Goal: Task Accomplishment & Management: Use online tool/utility

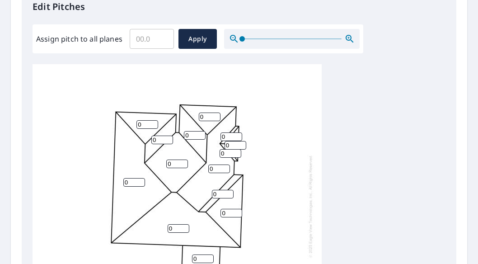
scroll to position [253, 0]
click at [156, 46] on input "Assign pitch to all planes" at bounding box center [152, 39] width 44 height 25
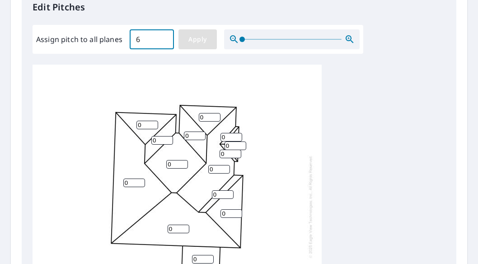
type input "6"
click at [200, 36] on span "Apply" at bounding box center [198, 39] width 24 height 11
type input "6"
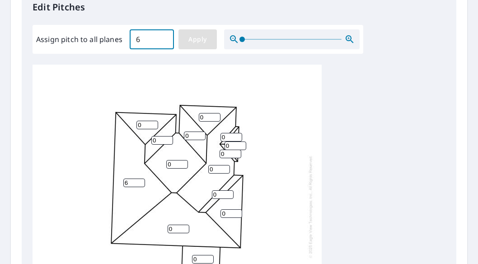
type input "6"
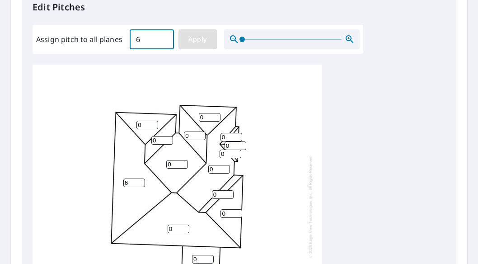
type input "6"
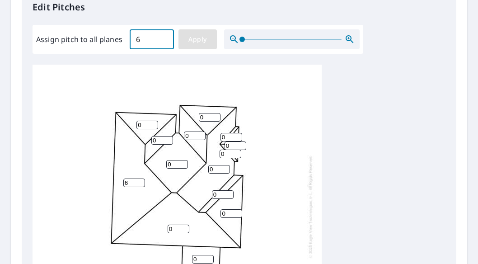
type input "6"
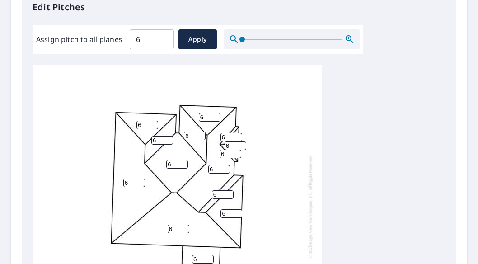
scroll to position [9, 0]
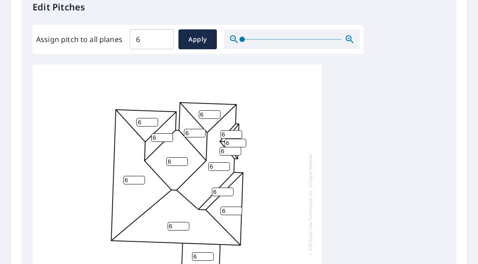
click at [205, 252] on input "6" at bounding box center [203, 256] width 22 height 9
type input "2"
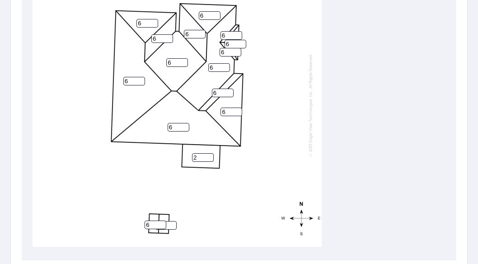
scroll to position [374, 0]
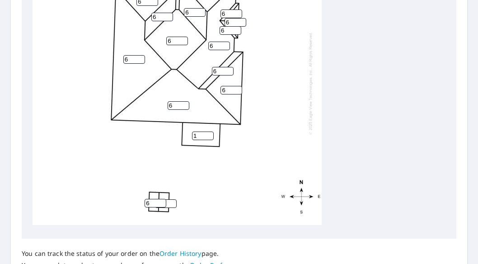
type input "1"
click at [152, 199] on input "6" at bounding box center [156, 203] width 22 height 9
type input "0"
type input "4"
click at [171, 199] on input "7" at bounding box center [166, 203] width 22 height 9
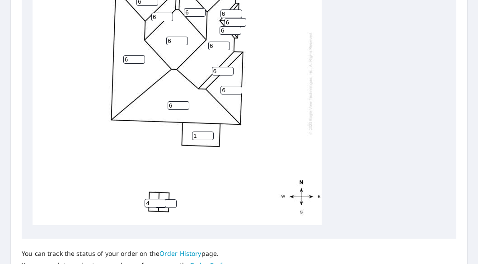
click at [171, 199] on input "8" at bounding box center [166, 203] width 22 height 9
click at [171, 199] on input "9" at bounding box center [166, 203] width 22 height 9
click at [171, 199] on input "10" at bounding box center [166, 203] width 22 height 9
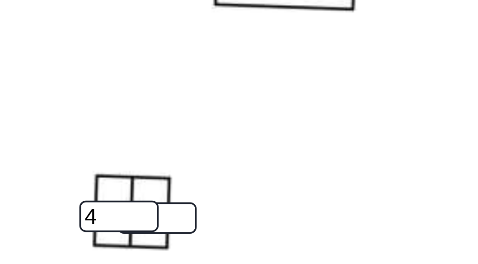
type input "22"
click at [172, 199] on input "22" at bounding box center [166, 203] width 22 height 9
click at [167, 199] on input "22" at bounding box center [166, 203] width 22 height 9
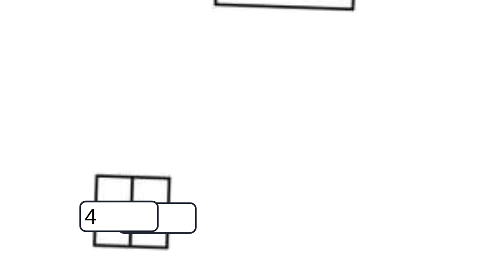
type input "4"
click at [183, 186] on div "6 6 6 6 6 6 1 6 6 6 6 6 4 4 6 6" at bounding box center [177, 83] width 289 height 284
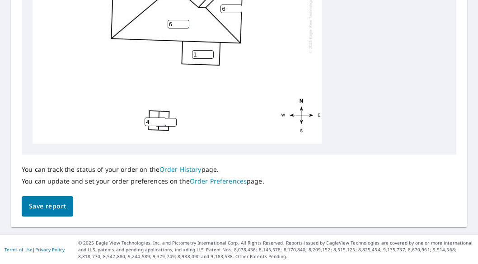
scroll to position [9, 0]
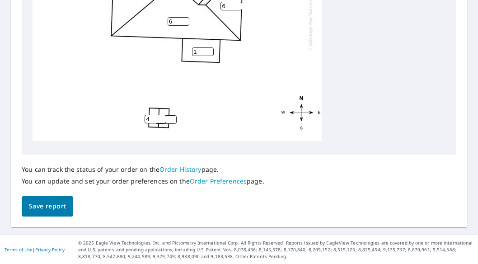
click at [60, 203] on span "Save report" at bounding box center [47, 206] width 37 height 11
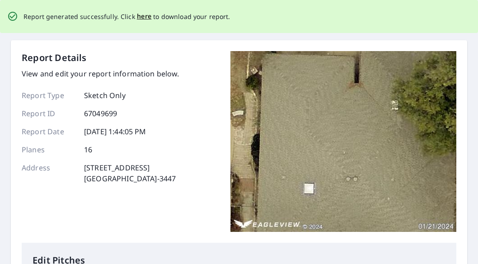
scroll to position [0, 0]
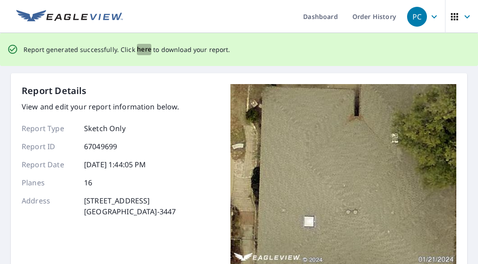
click at [144, 48] on span "here" at bounding box center [144, 49] width 15 height 11
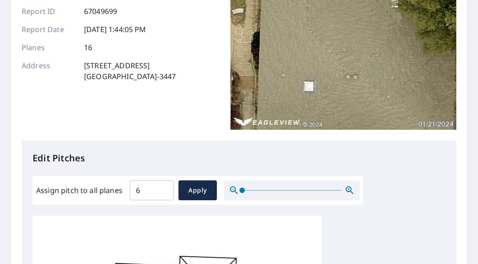
scroll to position [0, 0]
